Goal: Task Accomplishment & Management: Manage account settings

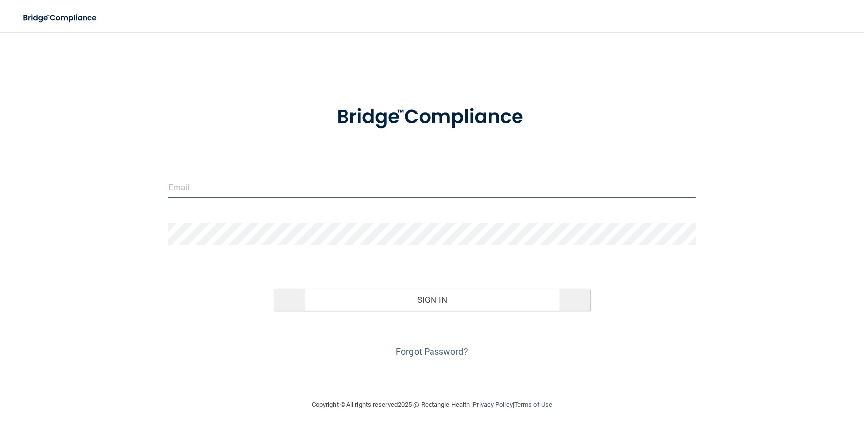
type input "[EMAIL_ADDRESS][DOMAIN_NAME]"
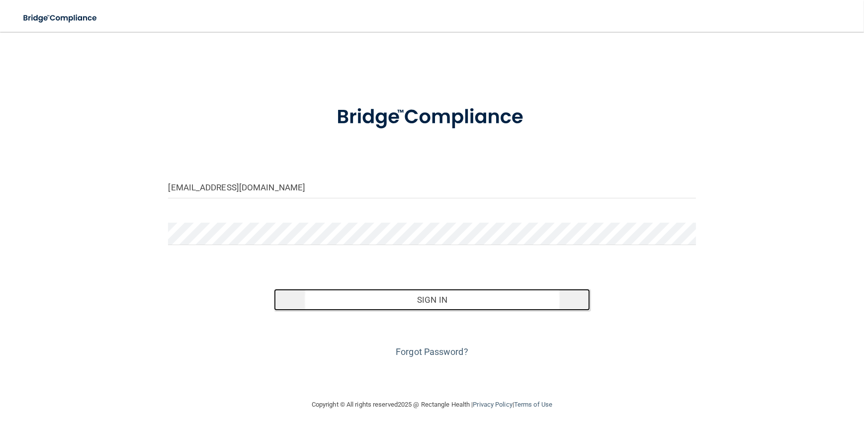
click at [418, 299] on button "Sign In" at bounding box center [432, 300] width 317 height 22
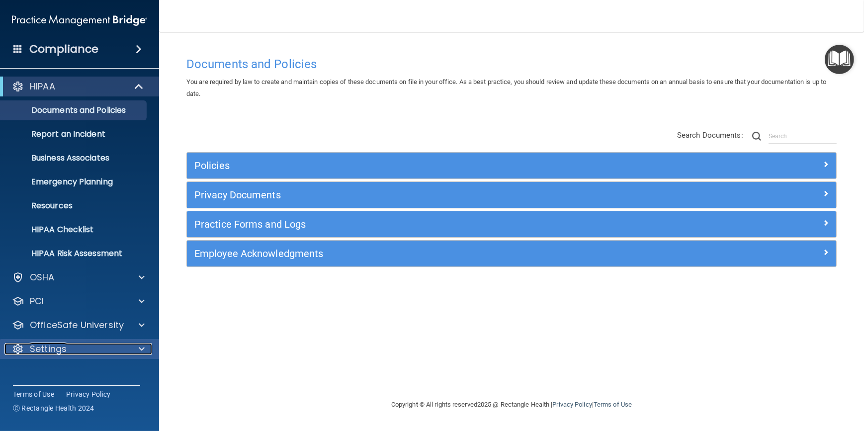
click at [149, 347] on div at bounding box center [140, 349] width 25 height 12
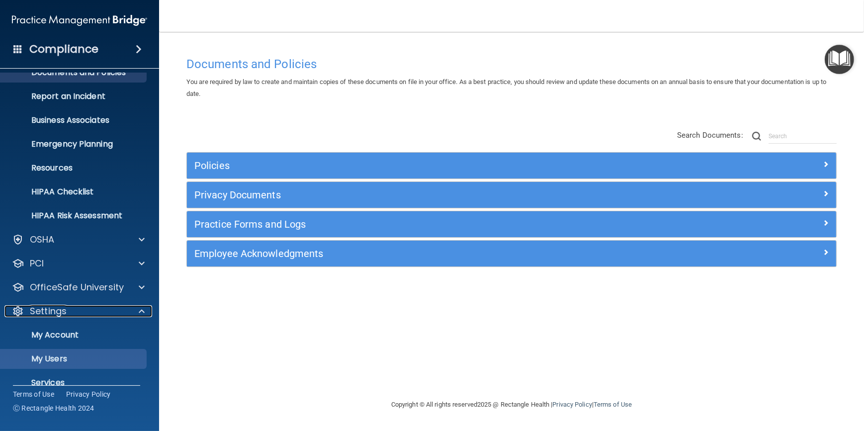
scroll to position [77, 0]
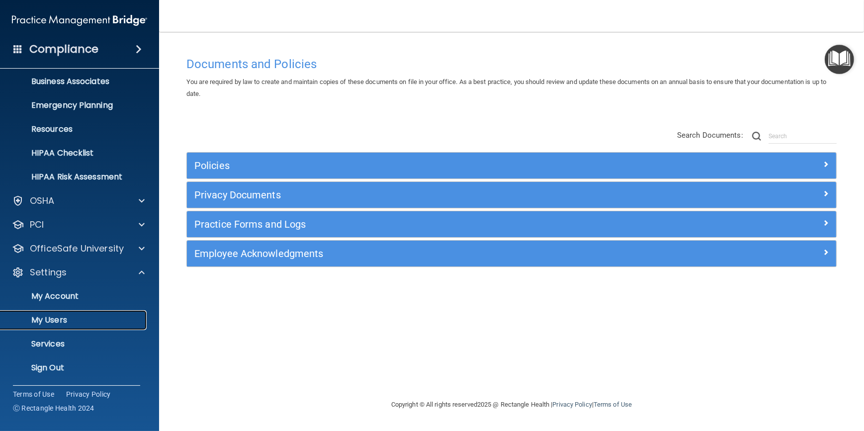
click at [58, 323] on p "My Users" at bounding box center [74, 320] width 136 height 10
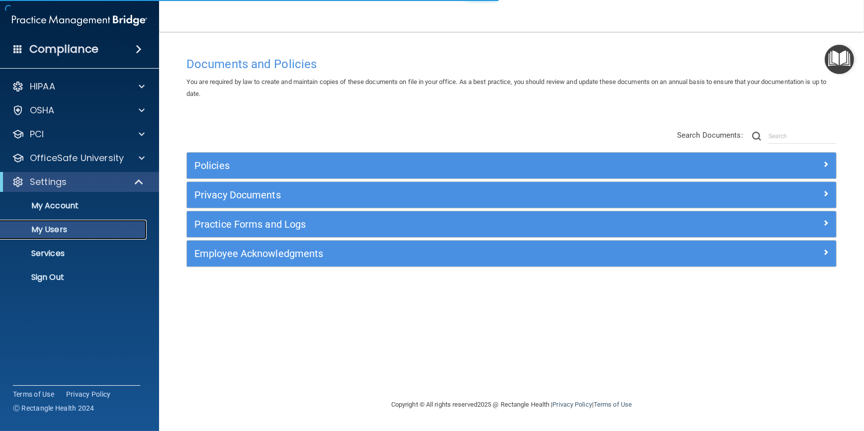
select select "20"
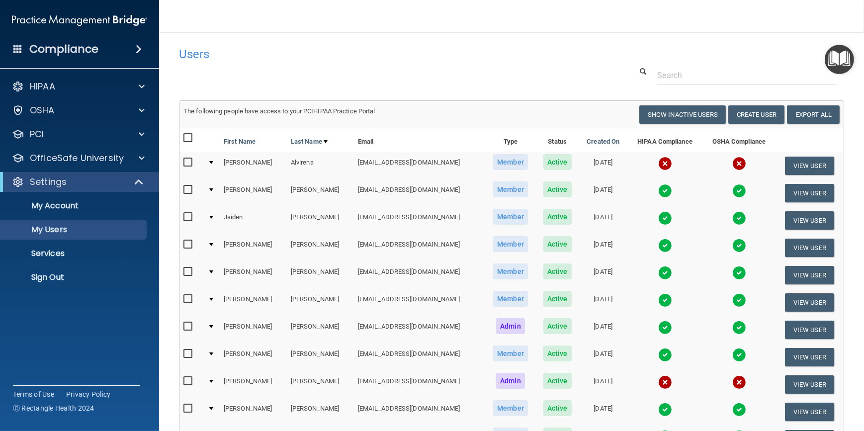
drag, startPoint x: 415, startPoint y: 58, endPoint x: 368, endPoint y: 64, distance: 47.1
click at [368, 64] on div "Users" at bounding box center [370, 54] width 397 height 24
drag, startPoint x: 368, startPoint y: 65, endPoint x: 351, endPoint y: 59, distance: 17.8
click at [351, 59] on h4 "Users" at bounding box center [370, 54] width 382 height 13
drag, startPoint x: 442, startPoint y: 62, endPoint x: 385, endPoint y: 62, distance: 56.7
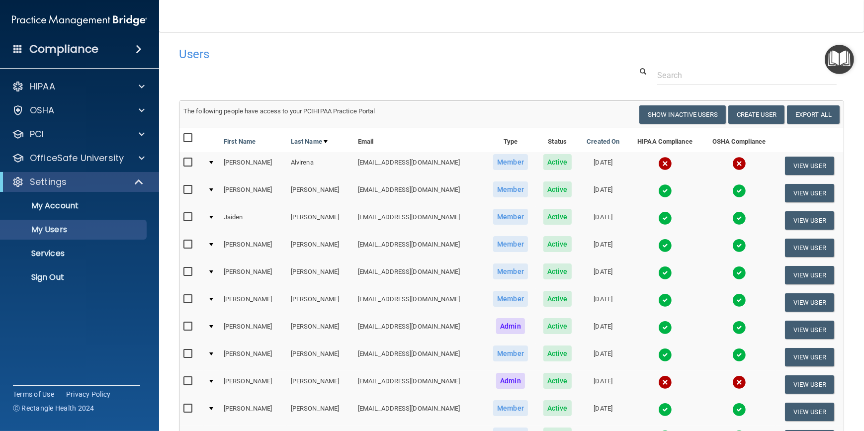
click at [385, 62] on div "Users" at bounding box center [370, 54] width 397 height 24
drag, startPoint x: 336, startPoint y: 74, endPoint x: 275, endPoint y: 73, distance: 60.2
click at [275, 73] on div at bounding box center [512, 75] width 680 height 18
drag, startPoint x: 450, startPoint y: 51, endPoint x: 371, endPoint y: 51, distance: 79.5
click at [371, 51] on h4 "Users" at bounding box center [370, 54] width 382 height 13
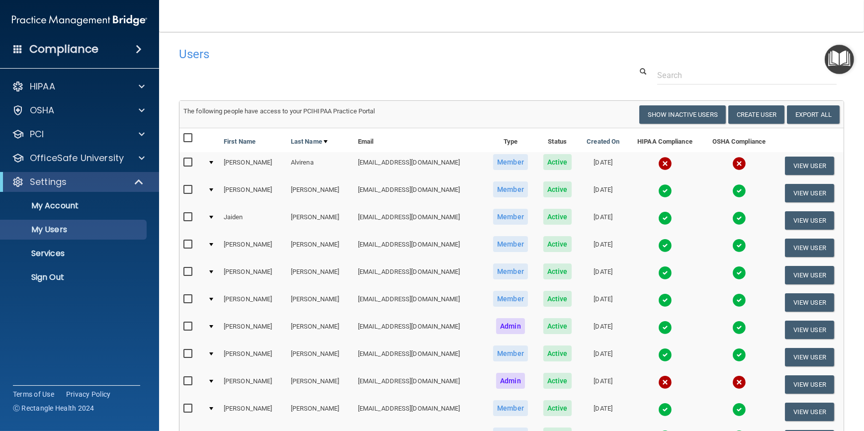
drag, startPoint x: 382, startPoint y: 66, endPoint x: 332, endPoint y: 65, distance: 50.2
click at [332, 65] on div "Users" at bounding box center [370, 54] width 397 height 24
drag, startPoint x: 358, startPoint y: 55, endPoint x: 281, endPoint y: 35, distance: 79.7
click at [281, 35] on main "Users Success! New user created. × Error! The user couldn't be created. × Succe…" at bounding box center [511, 231] width 705 height 399
drag, startPoint x: 391, startPoint y: 57, endPoint x: 277, endPoint y: 55, distance: 114.4
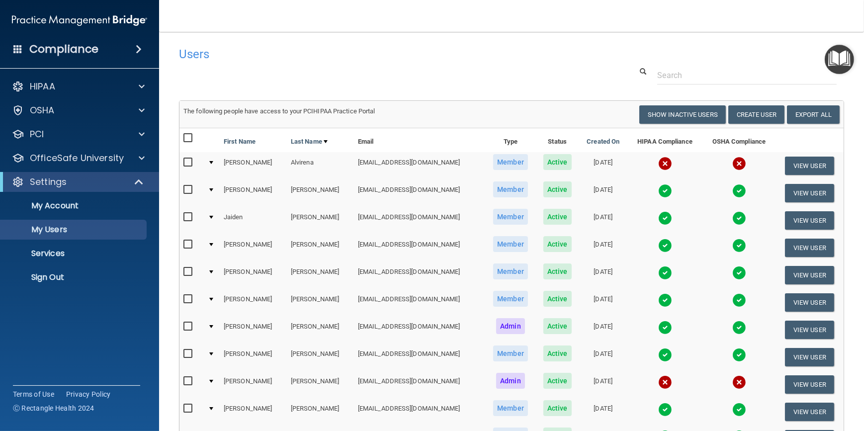
click at [277, 55] on h4 "Users" at bounding box center [370, 54] width 382 height 13
drag, startPoint x: 506, startPoint y: 76, endPoint x: 410, endPoint y: 70, distance: 96.1
click at [410, 70] on div at bounding box center [512, 75] width 680 height 18
drag, startPoint x: 353, startPoint y: 73, endPoint x: 309, endPoint y: 59, distance: 45.9
click at [309, 59] on h4 "Users" at bounding box center [370, 54] width 382 height 13
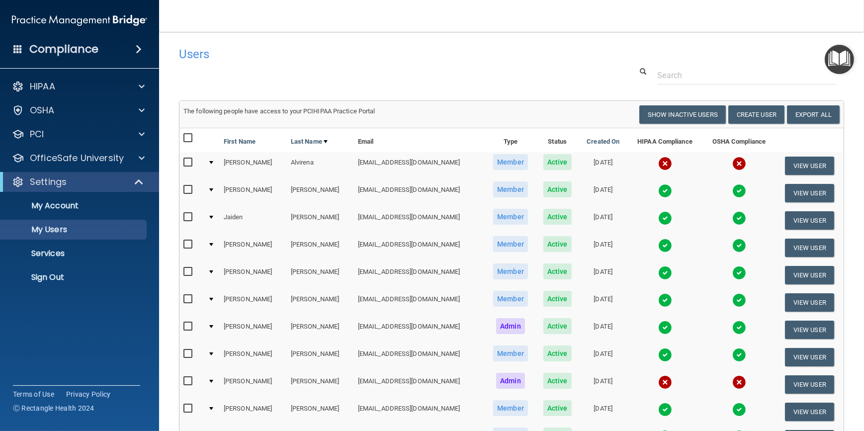
click at [309, 59] on h4 "Users" at bounding box center [370, 54] width 382 height 13
drag, startPoint x: 336, startPoint y: 56, endPoint x: 293, endPoint y: 44, distance: 44.9
click at [293, 44] on div "Users" at bounding box center [370, 54] width 397 height 24
drag, startPoint x: 372, startPoint y: 64, endPoint x: 347, endPoint y: 60, distance: 26.1
click at [315, 66] on div "Users" at bounding box center [370, 54] width 397 height 24
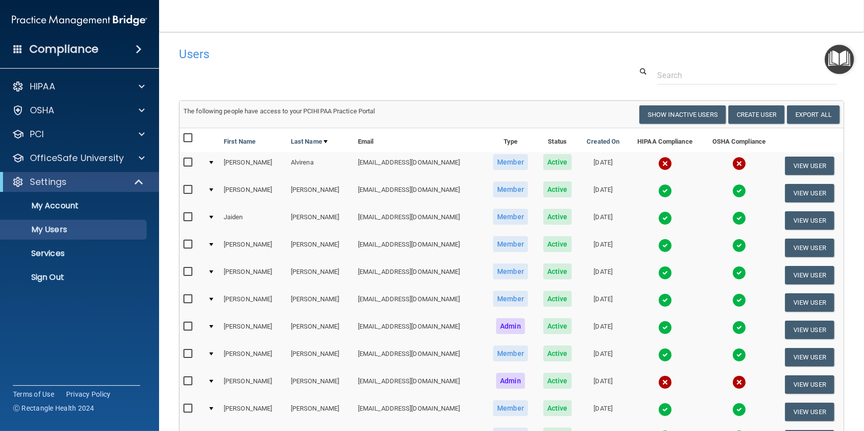
drag, startPoint x: 358, startPoint y: 56, endPoint x: 320, endPoint y: 64, distance: 38.5
click at [320, 64] on div "Users" at bounding box center [370, 54] width 397 height 24
drag, startPoint x: 344, startPoint y: 60, endPoint x: 316, endPoint y: 53, distance: 28.7
click at [316, 53] on h4 "Users" at bounding box center [370, 54] width 382 height 13
drag, startPoint x: 364, startPoint y: 59, endPoint x: 320, endPoint y: 48, distance: 45.5
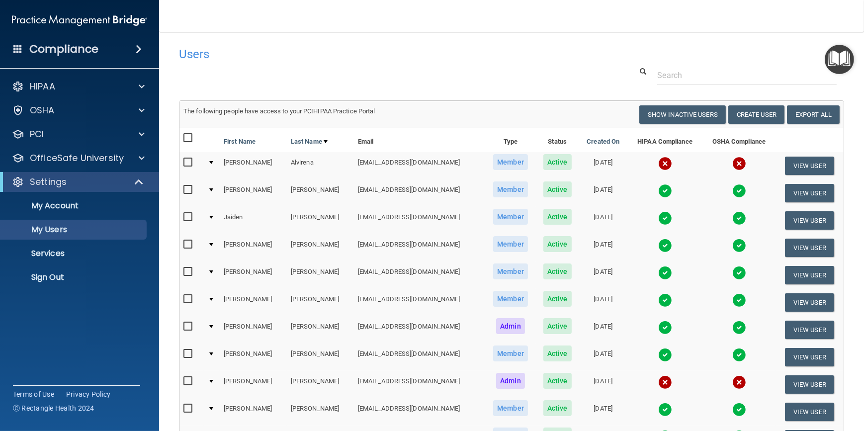
click at [320, 48] on h4 "Users" at bounding box center [370, 54] width 382 height 13
drag, startPoint x: 318, startPoint y: 49, endPoint x: 293, endPoint y: 60, distance: 27.2
click at [293, 60] on h4 "Users" at bounding box center [370, 54] width 382 height 13
drag, startPoint x: 293, startPoint y: 60, endPoint x: 247, endPoint y: 56, distance: 46.9
click at [247, 56] on h4 "Users" at bounding box center [370, 54] width 382 height 13
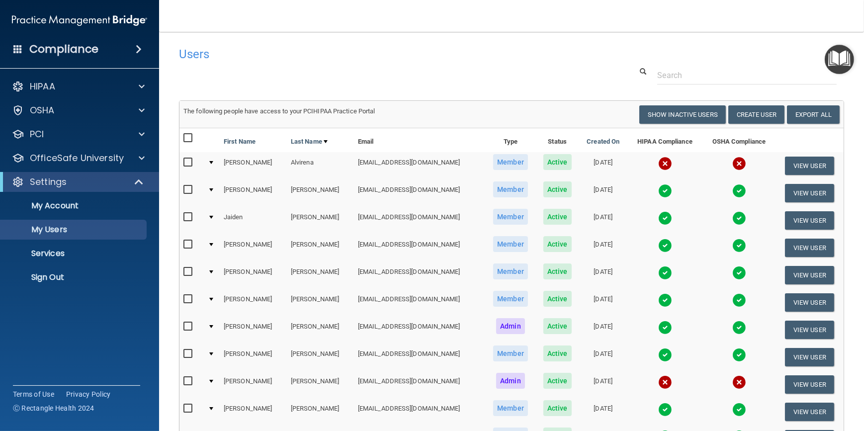
drag, startPoint x: 381, startPoint y: 51, endPoint x: 335, endPoint y: 58, distance: 46.7
click at [335, 58] on h4 "Users" at bounding box center [370, 54] width 382 height 13
drag, startPoint x: 319, startPoint y: 62, endPoint x: 248, endPoint y: 63, distance: 71.1
click at [248, 63] on div "Users" at bounding box center [370, 54] width 397 height 24
drag, startPoint x: 423, startPoint y: 82, endPoint x: 332, endPoint y: 67, distance: 91.7
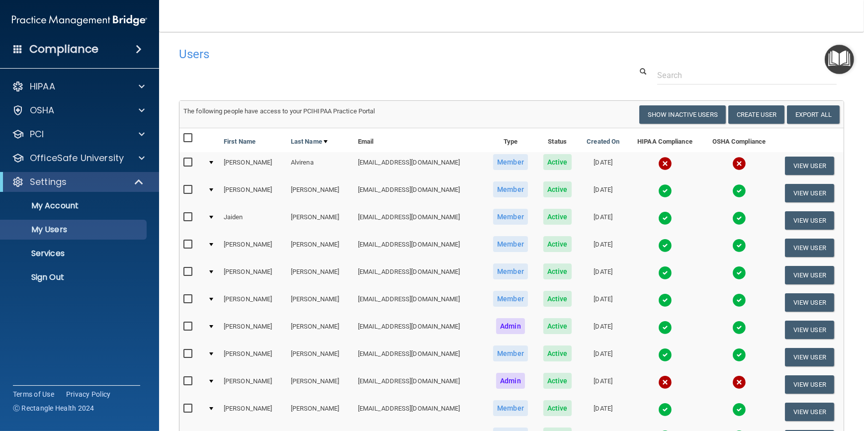
click at [332, 67] on div at bounding box center [512, 75] width 680 height 18
drag, startPoint x: 500, startPoint y: 50, endPoint x: 361, endPoint y: 30, distance: 140.1
click at [361, 30] on nav "Toggle navigation [PERSON_NAME] [EMAIL_ADDRESS][DOMAIN_NAME] Manage My Enterpri…" at bounding box center [511, 16] width 705 height 32
drag, startPoint x: 445, startPoint y: 63, endPoint x: 406, endPoint y: 47, distance: 42.2
click at [403, 45] on div "Users" at bounding box center [370, 54] width 397 height 24
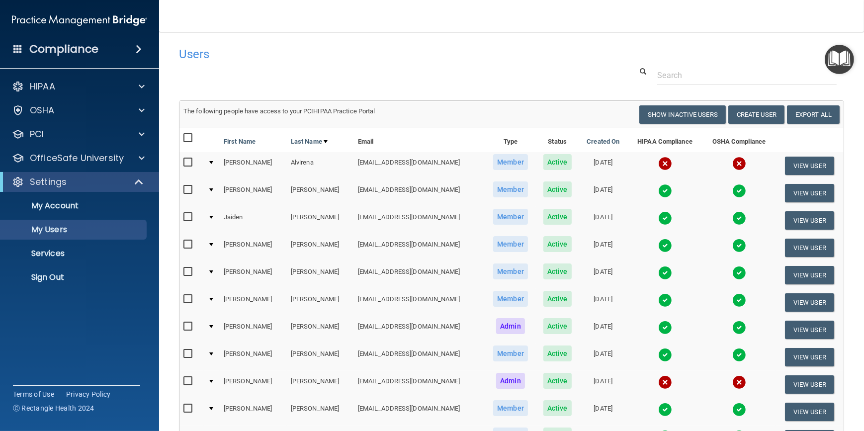
drag, startPoint x: 406, startPoint y: 49, endPoint x: 325, endPoint y: 62, distance: 82.1
click at [325, 62] on div "Users" at bounding box center [370, 54] width 397 height 24
drag, startPoint x: 223, startPoint y: 66, endPoint x: 159, endPoint y: 77, distance: 65.1
click at [159, 77] on div "HIPAA Documents and Policies Report an Incident Business Associates Emergency P…" at bounding box center [80, 184] width 160 height 223
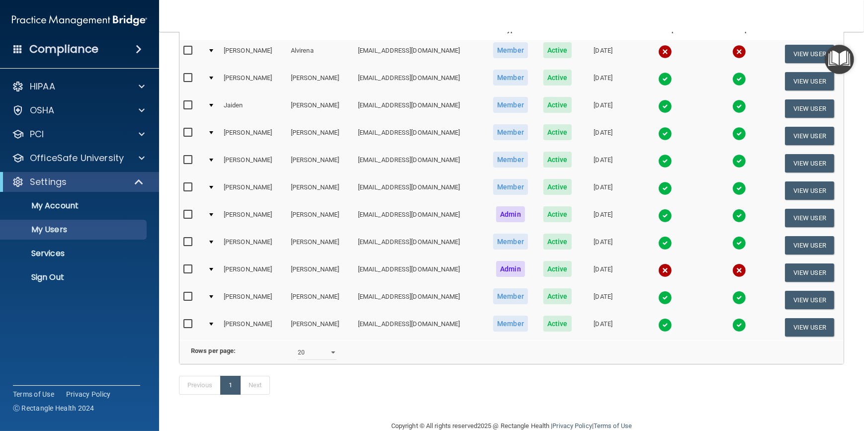
scroll to position [142, 0]
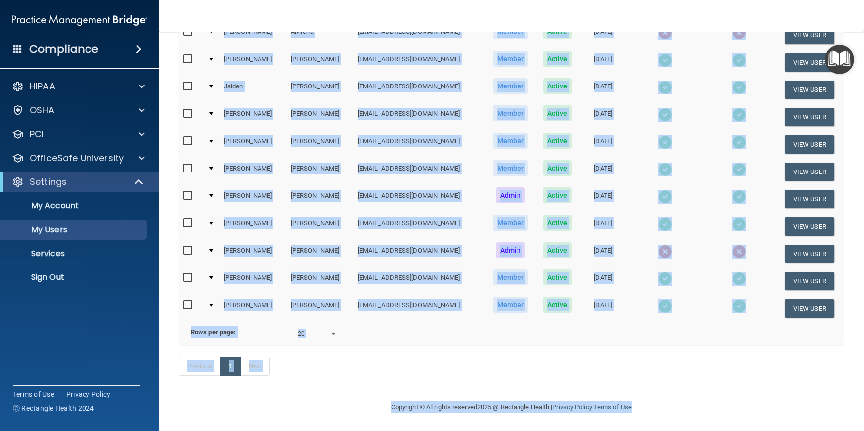
drag, startPoint x: 164, startPoint y: 13, endPoint x: 669, endPoint y: 437, distance: 659.5
click at [669, 431] on html "Compliance HIPAA Documents and Policies Report an Incident Business Associates …" at bounding box center [432, 215] width 864 height 431
click at [432, 386] on div "Previous 1 Next" at bounding box center [512, 369] width 680 height 46
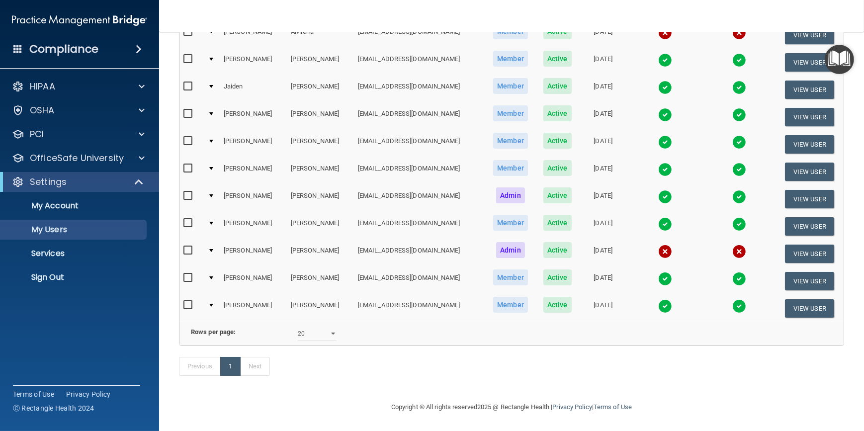
drag, startPoint x: 473, startPoint y: 376, endPoint x: 443, endPoint y: 372, distance: 30.1
click at [443, 372] on div "Previous 1 Next" at bounding box center [512, 369] width 680 height 46
drag, startPoint x: 434, startPoint y: 367, endPoint x: 415, endPoint y: 386, distance: 27.4
click at [388, 377] on div "Previous 1 Next" at bounding box center [512, 369] width 680 height 46
drag, startPoint x: 457, startPoint y: 382, endPoint x: 393, endPoint y: 380, distance: 64.2
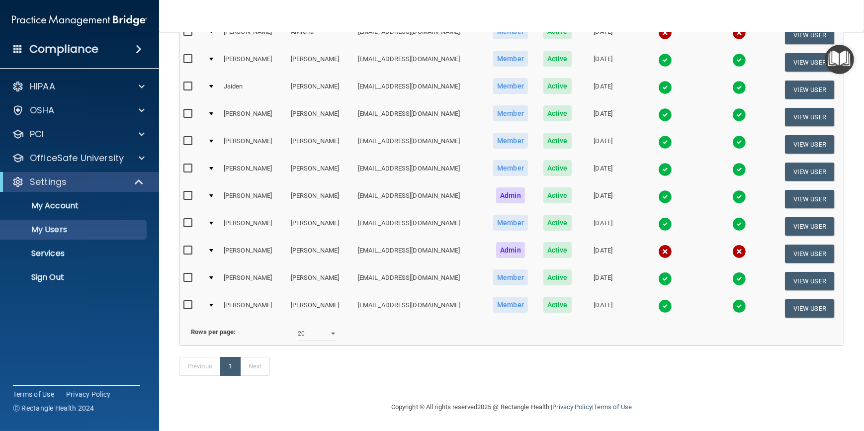
click at [393, 380] on div "Previous 1 Next" at bounding box center [512, 369] width 680 height 46
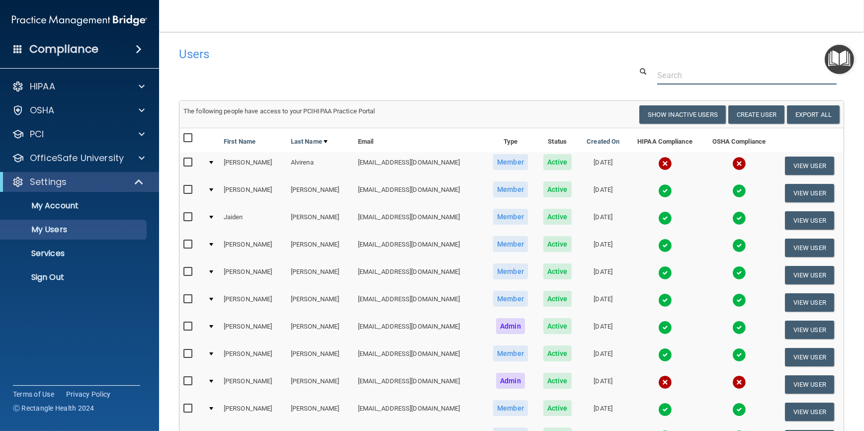
drag, startPoint x: 337, startPoint y: 66, endPoint x: 233, endPoint y: 76, distance: 104.4
click at [233, 76] on div at bounding box center [512, 75] width 680 height 18
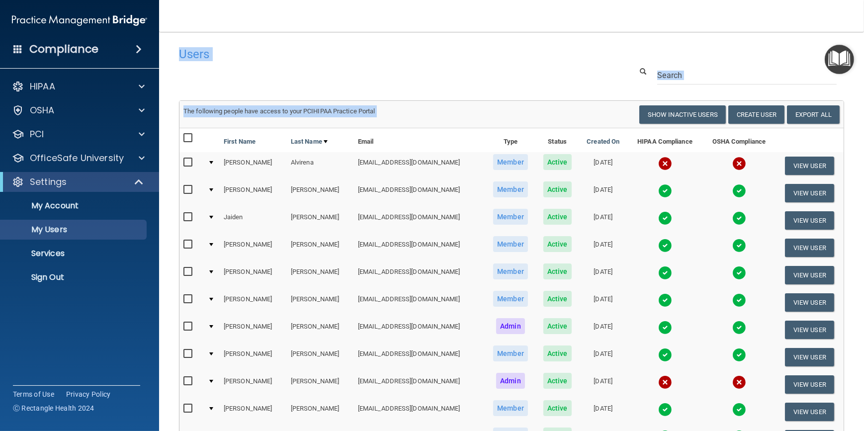
drag, startPoint x: 170, startPoint y: 49, endPoint x: 865, endPoint y: 140, distance: 700.9
click at [864, 140] on html "Compliance HIPAA Documents and Policies Report an Incident Business Associates …" at bounding box center [432, 215] width 864 height 431
click at [318, 92] on div "Users Success! New user created. × Error! The user couldn't be created. × Succe…" at bounding box center [511, 282] width 665 height 480
click at [308, 62] on div "Users" at bounding box center [370, 54] width 397 height 24
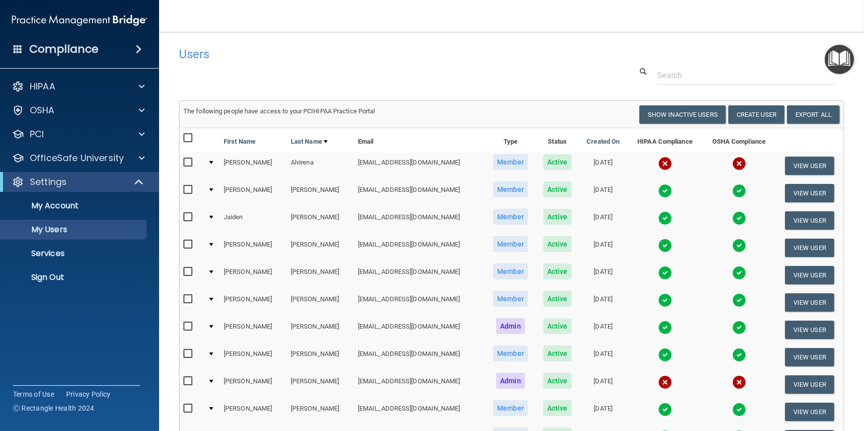
drag, startPoint x: 219, startPoint y: 50, endPoint x: 154, endPoint y: 71, distance: 67.9
click at [154, 71] on div "Compliance HIPAA Documents and Policies Report an Incident Business Associates …" at bounding box center [79, 215] width 159 height 431
drag, startPoint x: 199, startPoint y: 72, endPoint x: 178, endPoint y: 77, distance: 21.4
click at [178, 77] on div at bounding box center [512, 75] width 680 height 18
drag, startPoint x: 368, startPoint y: 63, endPoint x: 316, endPoint y: 53, distance: 53.0
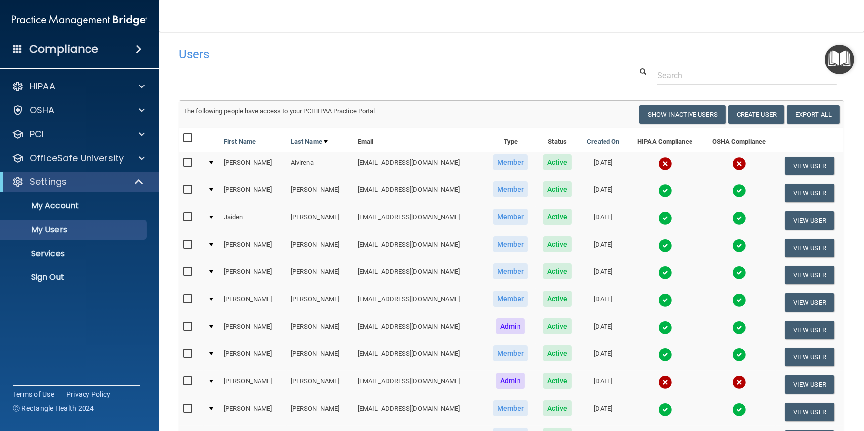
click at [316, 53] on h4 "Users" at bounding box center [370, 54] width 382 height 13
drag, startPoint x: 333, startPoint y: 50, endPoint x: 288, endPoint y: 40, distance: 45.8
click at [288, 40] on main "Users Success! New user created. × Error! The user couldn't be created. × Succe…" at bounding box center [511, 231] width 705 height 399
drag, startPoint x: 288, startPoint y: 40, endPoint x: 271, endPoint y: 44, distance: 17.5
click at [271, 44] on div "Users" at bounding box center [370, 54] width 397 height 24
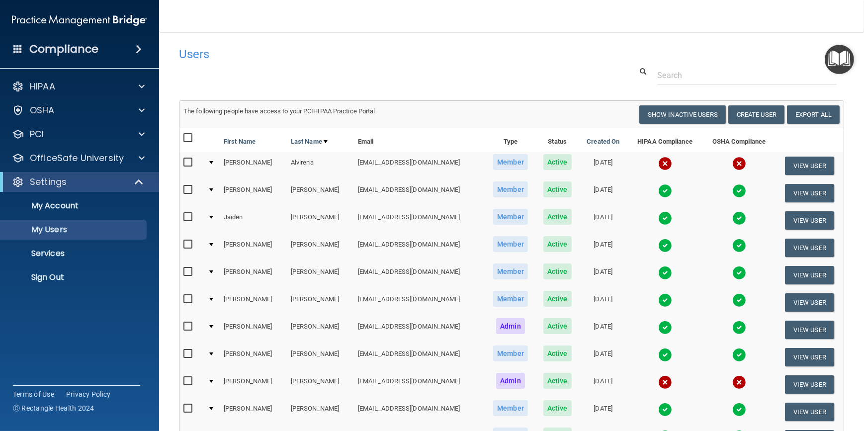
drag, startPoint x: 334, startPoint y: 57, endPoint x: 292, endPoint y: 55, distance: 41.8
click at [292, 55] on h4 "Users" at bounding box center [370, 54] width 382 height 13
drag, startPoint x: 436, startPoint y: 52, endPoint x: 348, endPoint y: 67, distance: 89.2
click at [348, 67] on div at bounding box center [512, 75] width 680 height 18
drag, startPoint x: 421, startPoint y: 56, endPoint x: 372, endPoint y: 56, distance: 49.2
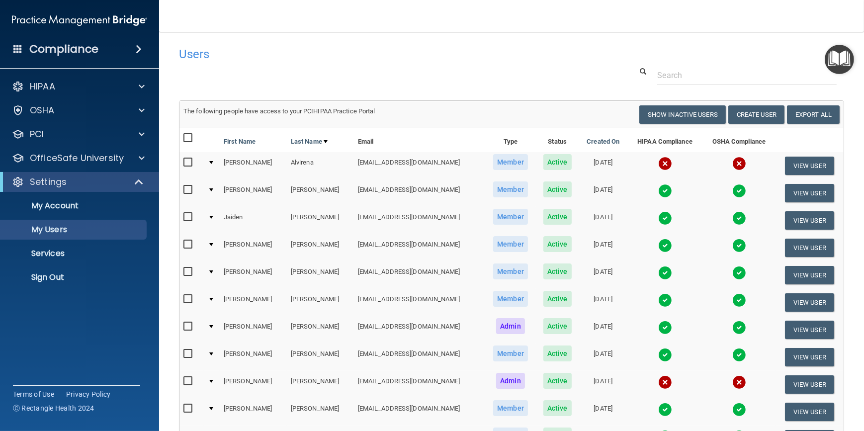
click at [372, 56] on h4 "Users" at bounding box center [370, 54] width 382 height 13
drag, startPoint x: 486, startPoint y: 62, endPoint x: 344, endPoint y: 50, distance: 142.7
click at [344, 50] on h4 "Users" at bounding box center [370, 54] width 382 height 13
drag, startPoint x: 484, startPoint y: 59, endPoint x: 306, endPoint y: 65, distance: 178.1
click at [306, 65] on div "Users" at bounding box center [370, 54] width 397 height 24
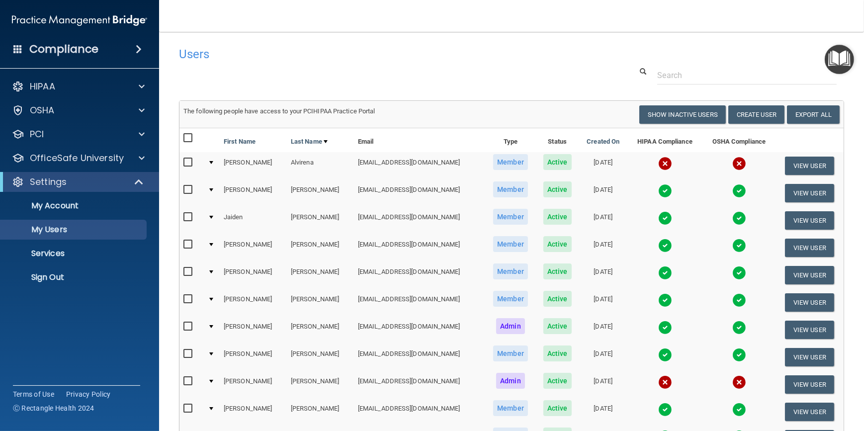
drag, startPoint x: 421, startPoint y: 66, endPoint x: 319, endPoint y: 57, distance: 101.8
click at [319, 57] on h4 "Users" at bounding box center [370, 54] width 382 height 13
drag, startPoint x: 481, startPoint y: 73, endPoint x: 348, endPoint y: 65, distance: 133.4
click at [348, 65] on div "Users" at bounding box center [370, 54] width 397 height 24
drag, startPoint x: 507, startPoint y: 62, endPoint x: 319, endPoint y: 54, distance: 188.1
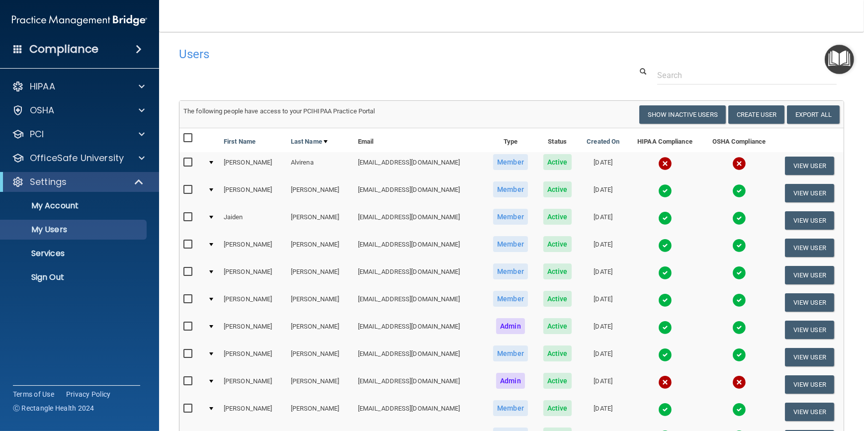
click at [319, 54] on h4 "Users" at bounding box center [370, 54] width 382 height 13
drag, startPoint x: 516, startPoint y: 68, endPoint x: 366, endPoint y: 52, distance: 151.0
click at [366, 52] on h4 "Users" at bounding box center [370, 54] width 382 height 13
drag, startPoint x: 389, startPoint y: 71, endPoint x: 393, endPoint y: 81, distance: 10.9
drag, startPoint x: 420, startPoint y: 54, endPoint x: 376, endPoint y: 61, distance: 44.3
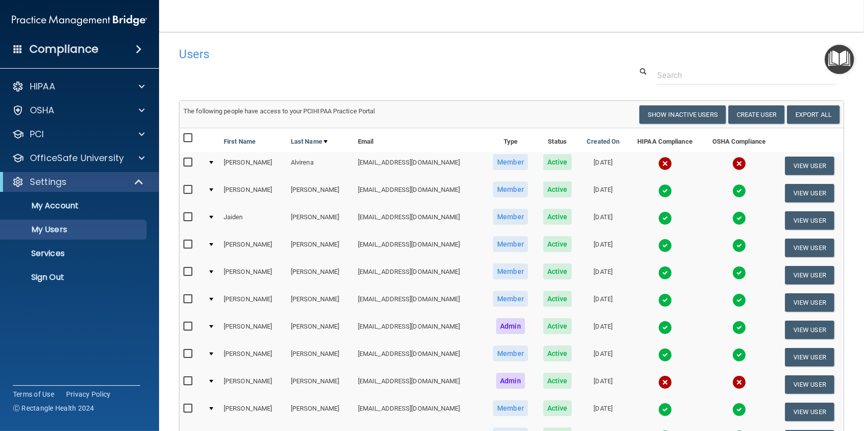
click at [376, 61] on div "Users" at bounding box center [370, 54] width 397 height 24
drag, startPoint x: 376, startPoint y: 61, endPoint x: 331, endPoint y: 61, distance: 45.7
click at [331, 61] on div "Users" at bounding box center [370, 54] width 397 height 24
drag, startPoint x: 382, startPoint y: 58, endPoint x: 305, endPoint y: 67, distance: 77.6
click at [305, 67] on div "Users Success! New user created. × Error! The user couldn't be created. × Succe…" at bounding box center [511, 282] width 665 height 480
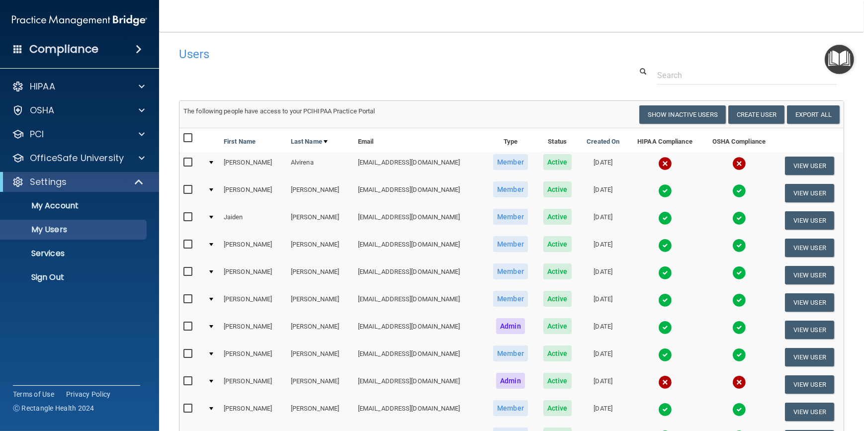
drag, startPoint x: 393, startPoint y: 70, endPoint x: 328, endPoint y: 67, distance: 65.2
click at [328, 67] on div at bounding box center [512, 75] width 680 height 18
